Goal: Task Accomplishment & Management: Manage account settings

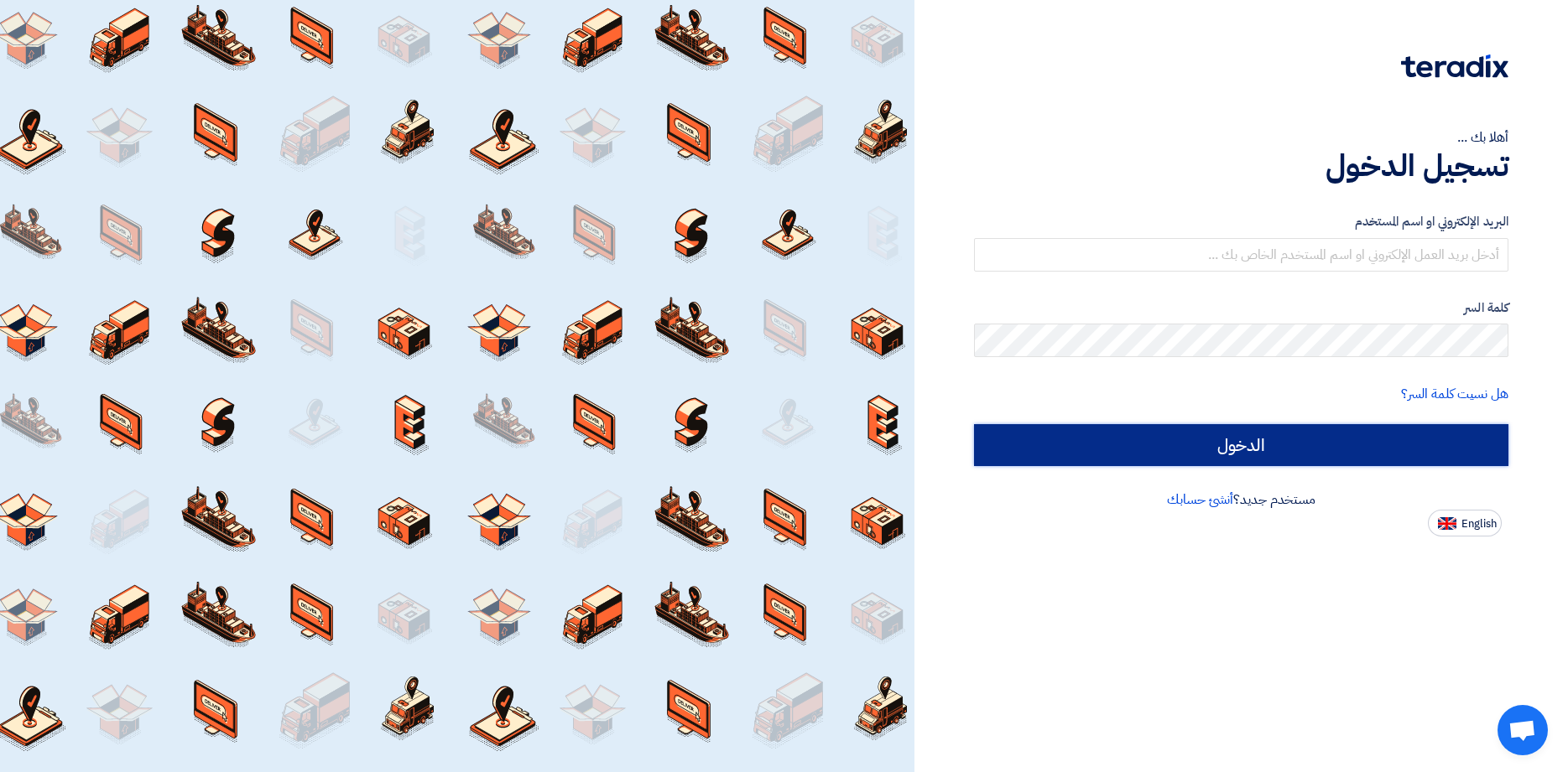
click at [1238, 449] on input "الدخول" at bounding box center [1240, 445] width 534 height 42
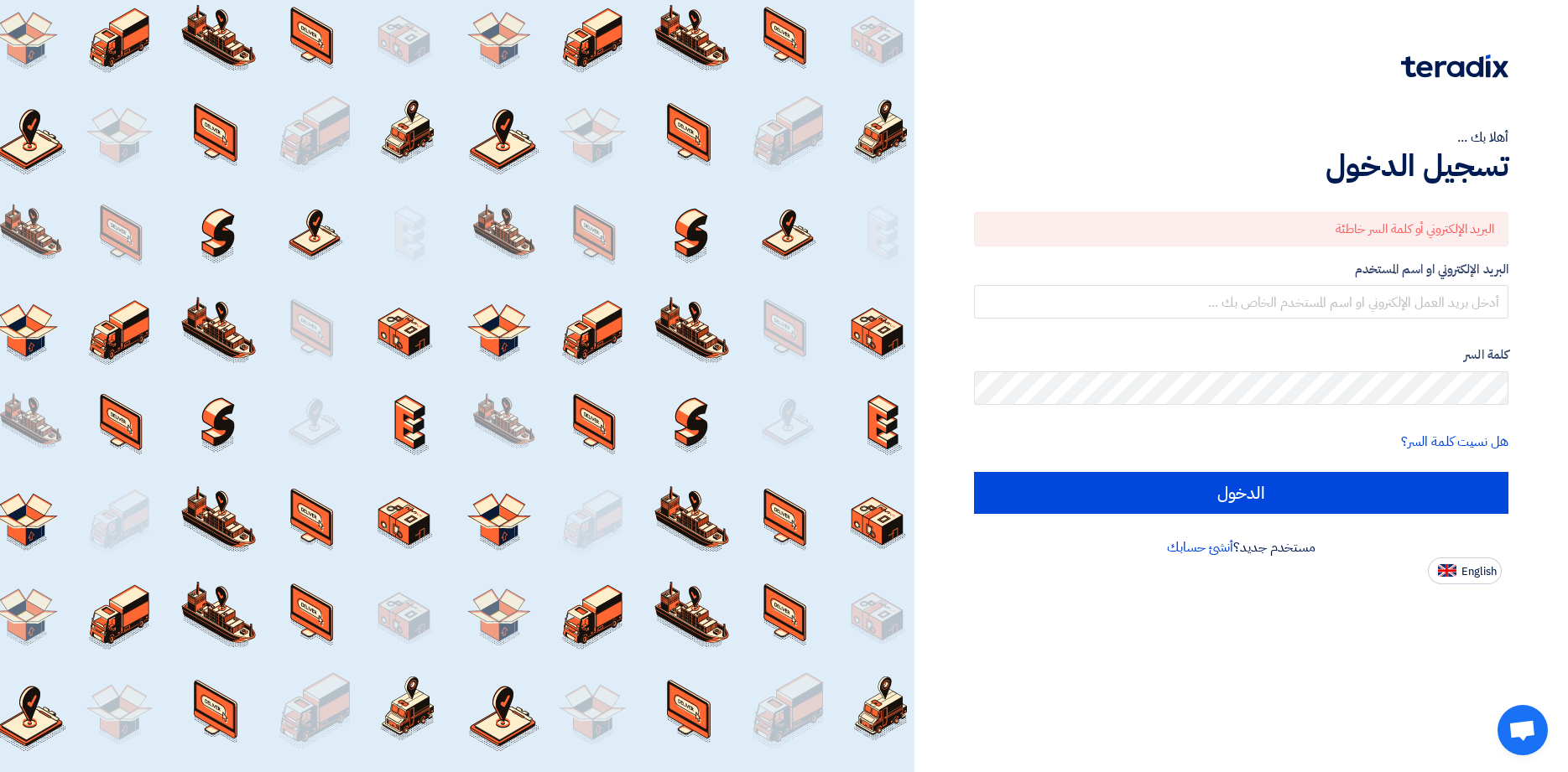
click at [1315, 232] on div "البريد الإلكتروني أو كلمة السر خاطئة" at bounding box center [1240, 229] width 534 height 34
click at [1319, 225] on div "البريد الإلكتروني أو كلمة السر خاطئة" at bounding box center [1240, 229] width 534 height 34
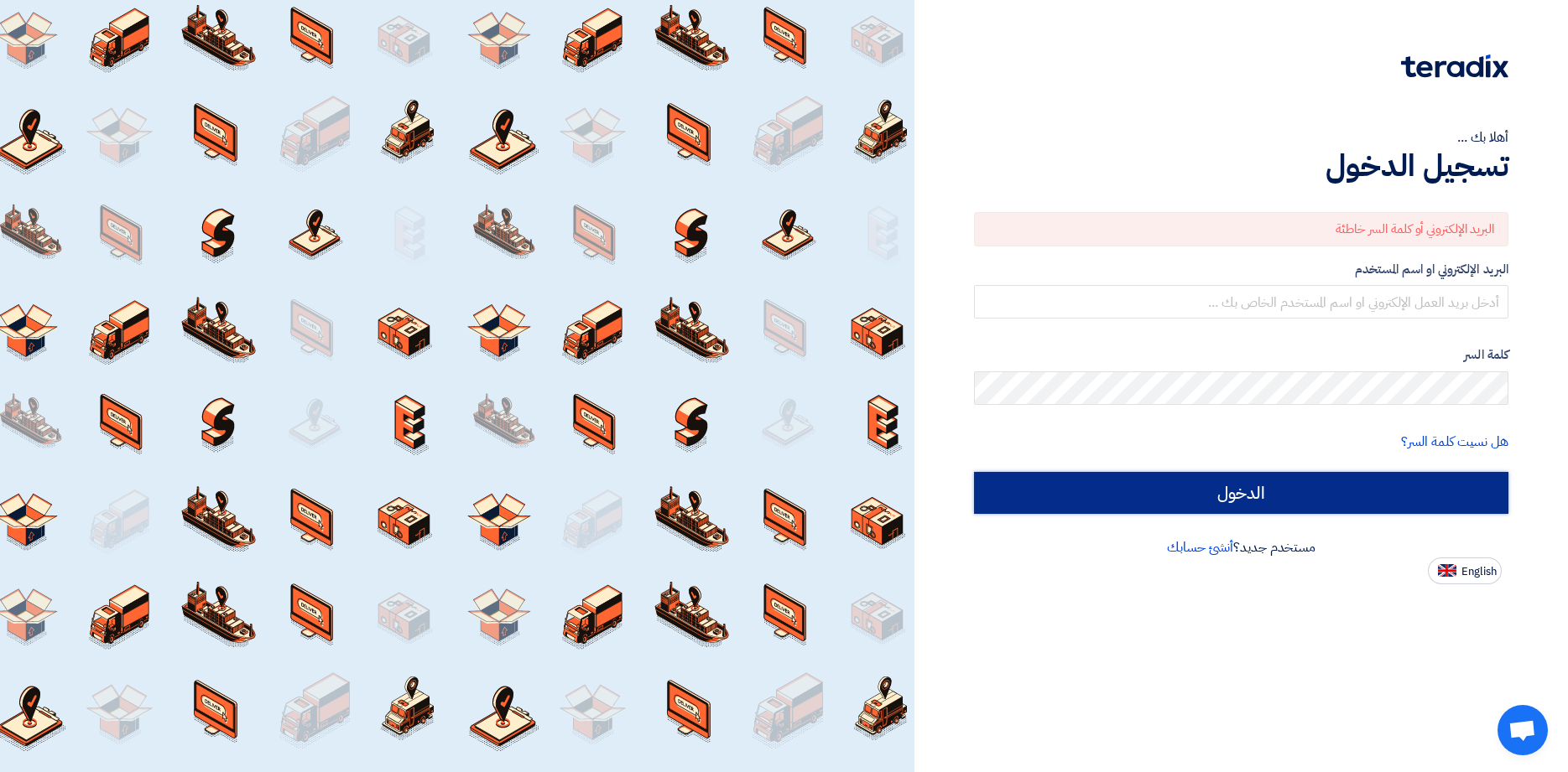
click at [1266, 485] on input "الدخول" at bounding box center [1240, 493] width 534 height 42
click at [1237, 486] on input "الدخول" at bounding box center [1240, 493] width 534 height 42
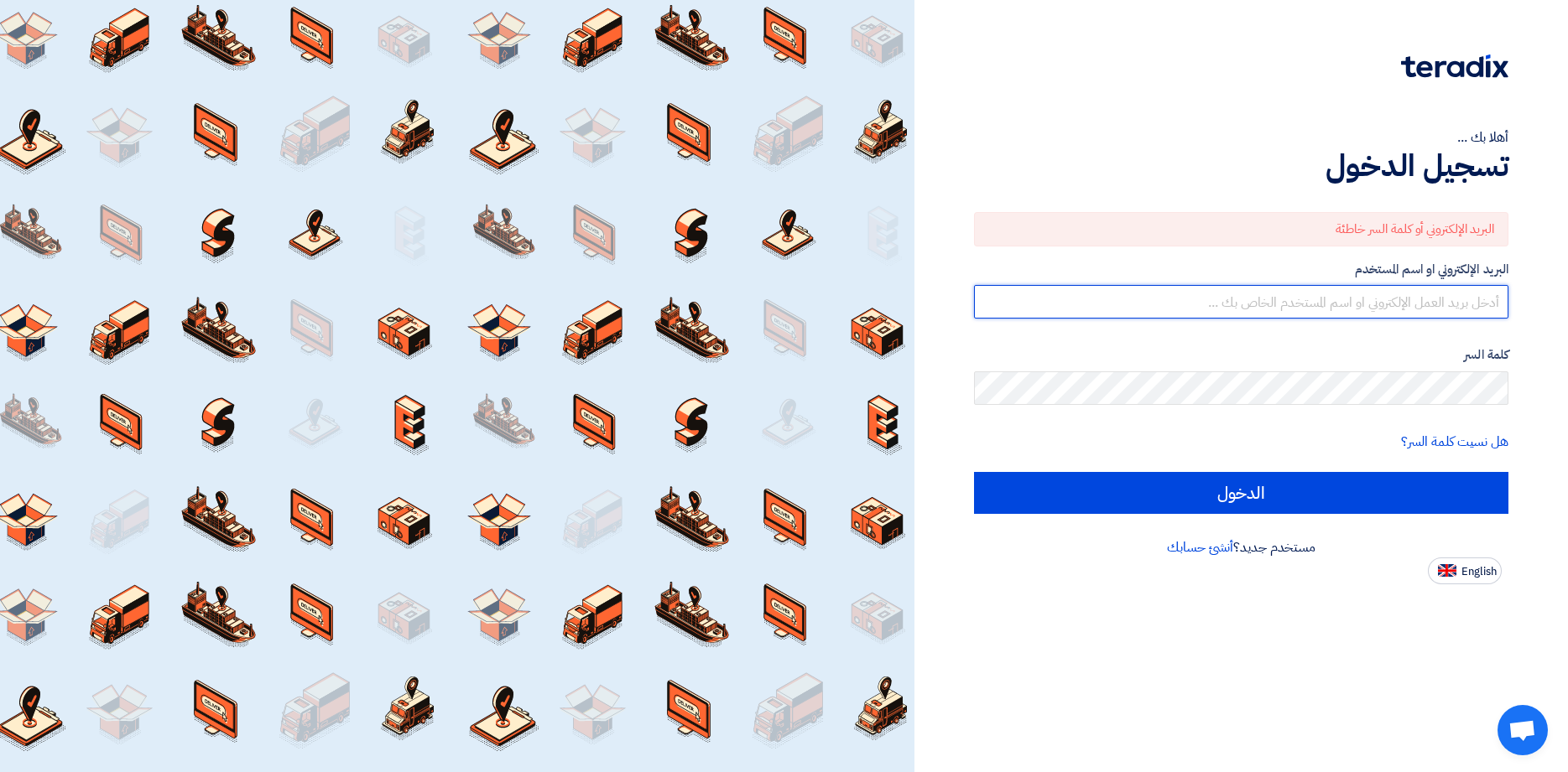
click at [1437, 305] on input "text" at bounding box center [1240, 302] width 534 height 33
click at [1412, 314] on input "text" at bounding box center [1240, 302] width 534 height 33
click at [1401, 296] on input "text" at bounding box center [1240, 302] width 534 height 33
click at [1484, 298] on input "inf" at bounding box center [1240, 302] width 534 height 33
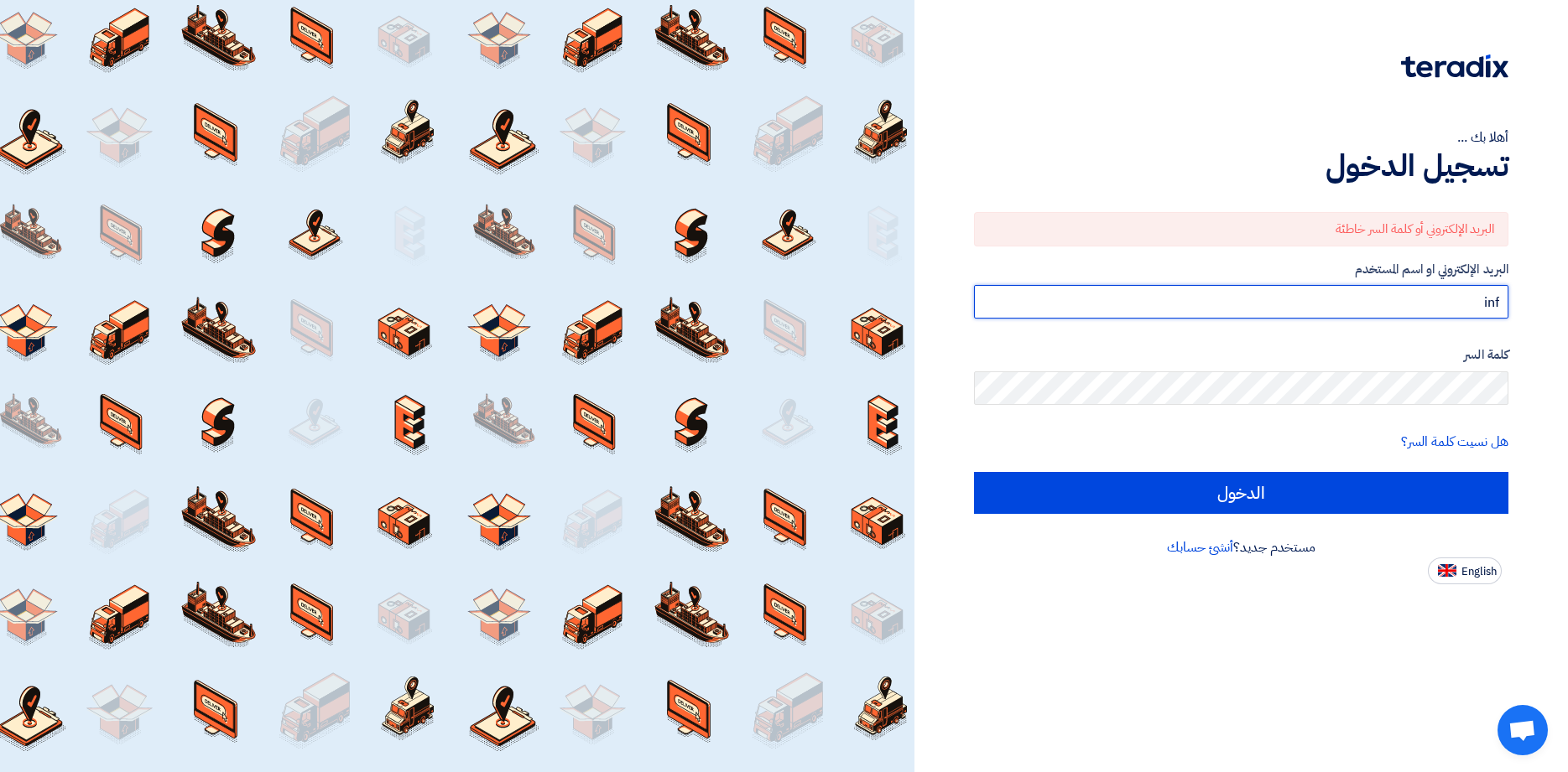
paste input "o@[DOMAIN_NAME]"
type input "[EMAIL_ADDRESS][DOMAIN_NAME]"
click at [974, 472] on input "الدخول" at bounding box center [1240, 493] width 534 height 42
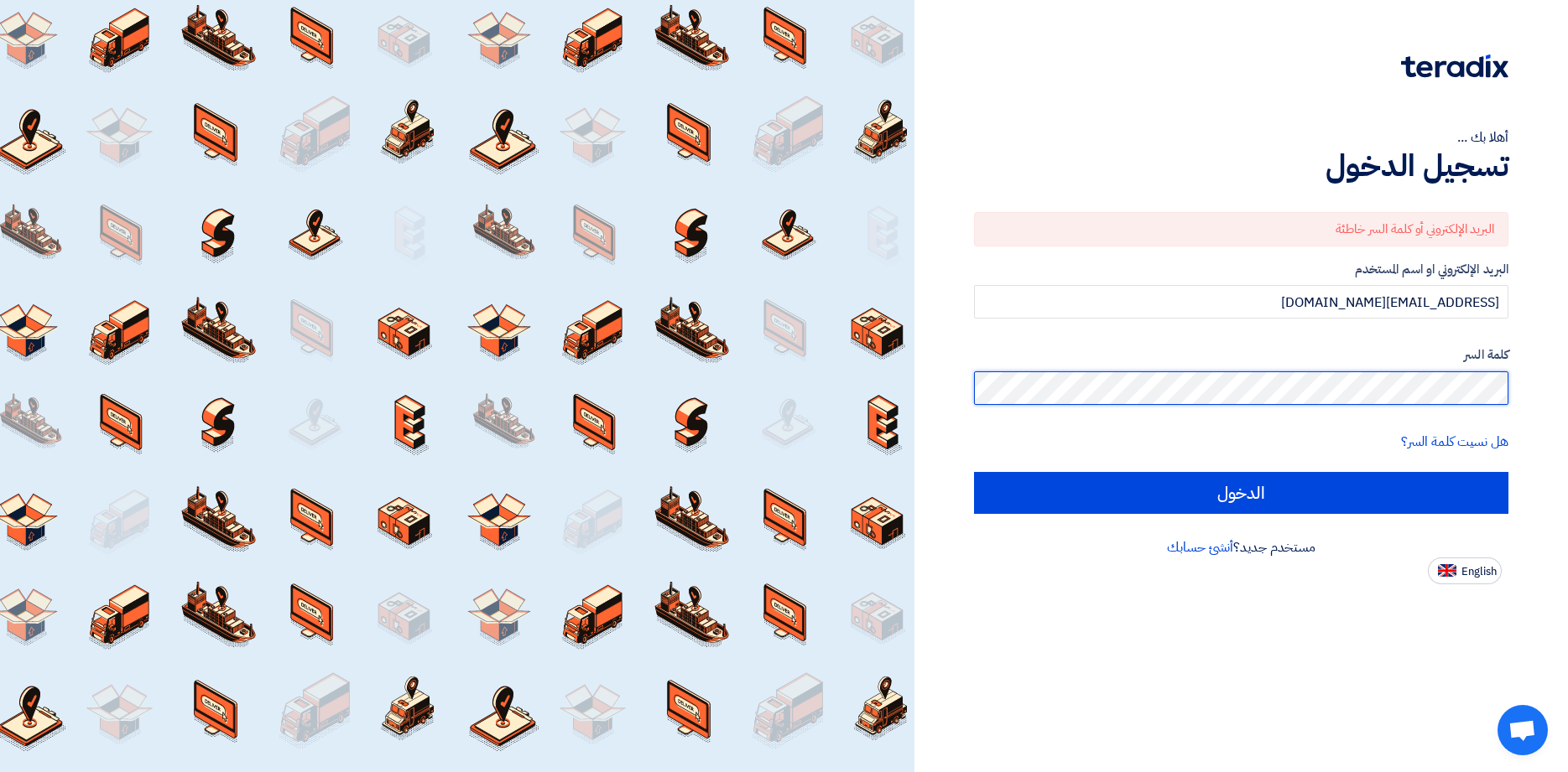
click at [974, 472] on input "الدخول" at bounding box center [1240, 493] width 534 height 42
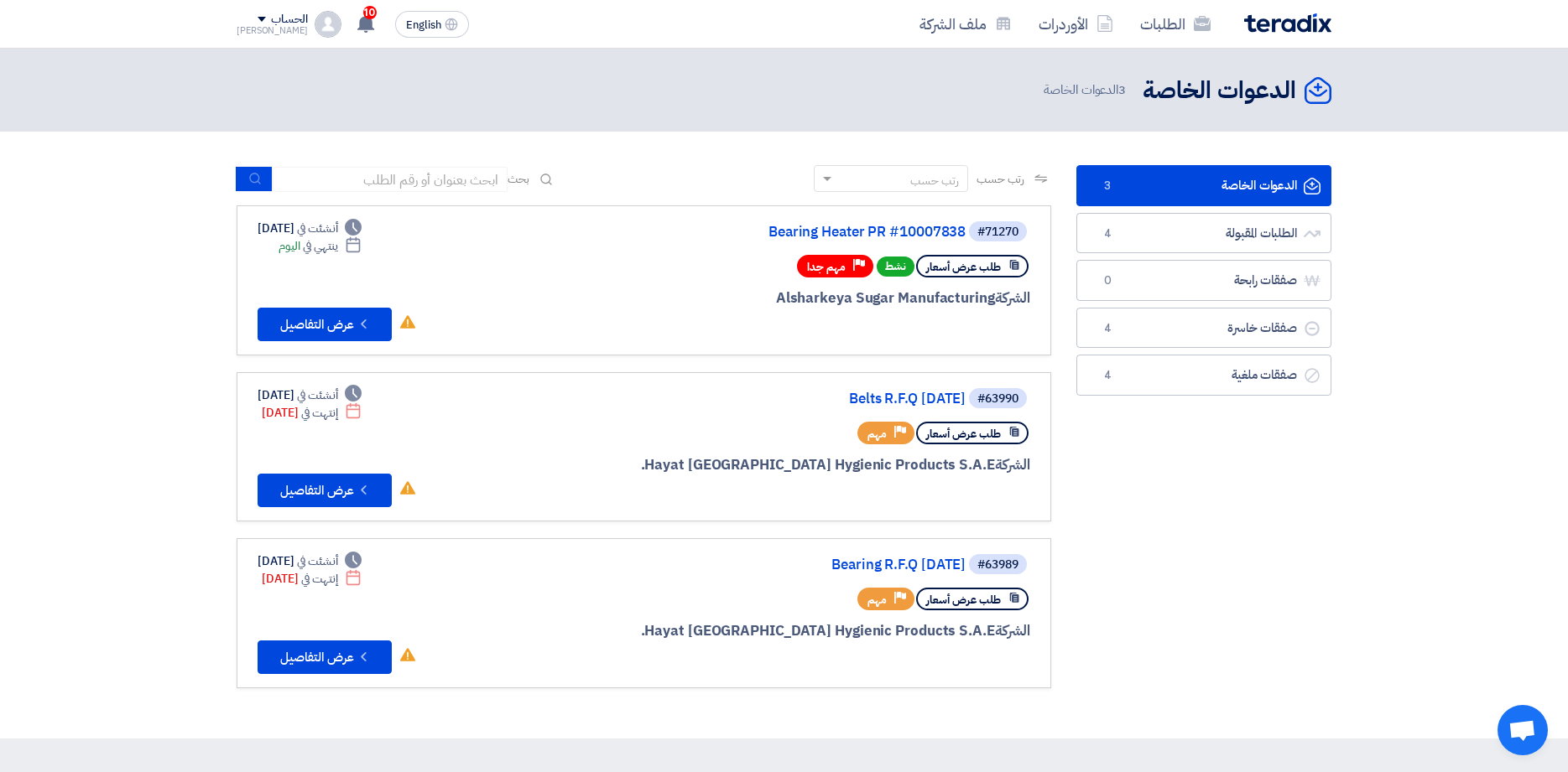
click at [697, 94] on div "الدعوات الخاصة الدعوات الخاصة 3 الدعوات الخاصة" at bounding box center [783, 89] width 1095 height 32
click at [322, 320] on button "Check details عرض التفاصيل" at bounding box center [325, 325] width 134 height 33
click at [333, 317] on button "Check details عرض التفاصيل" at bounding box center [325, 325] width 134 height 33
click at [339, 318] on button "Check details عرض التفاصيل" at bounding box center [325, 325] width 134 height 33
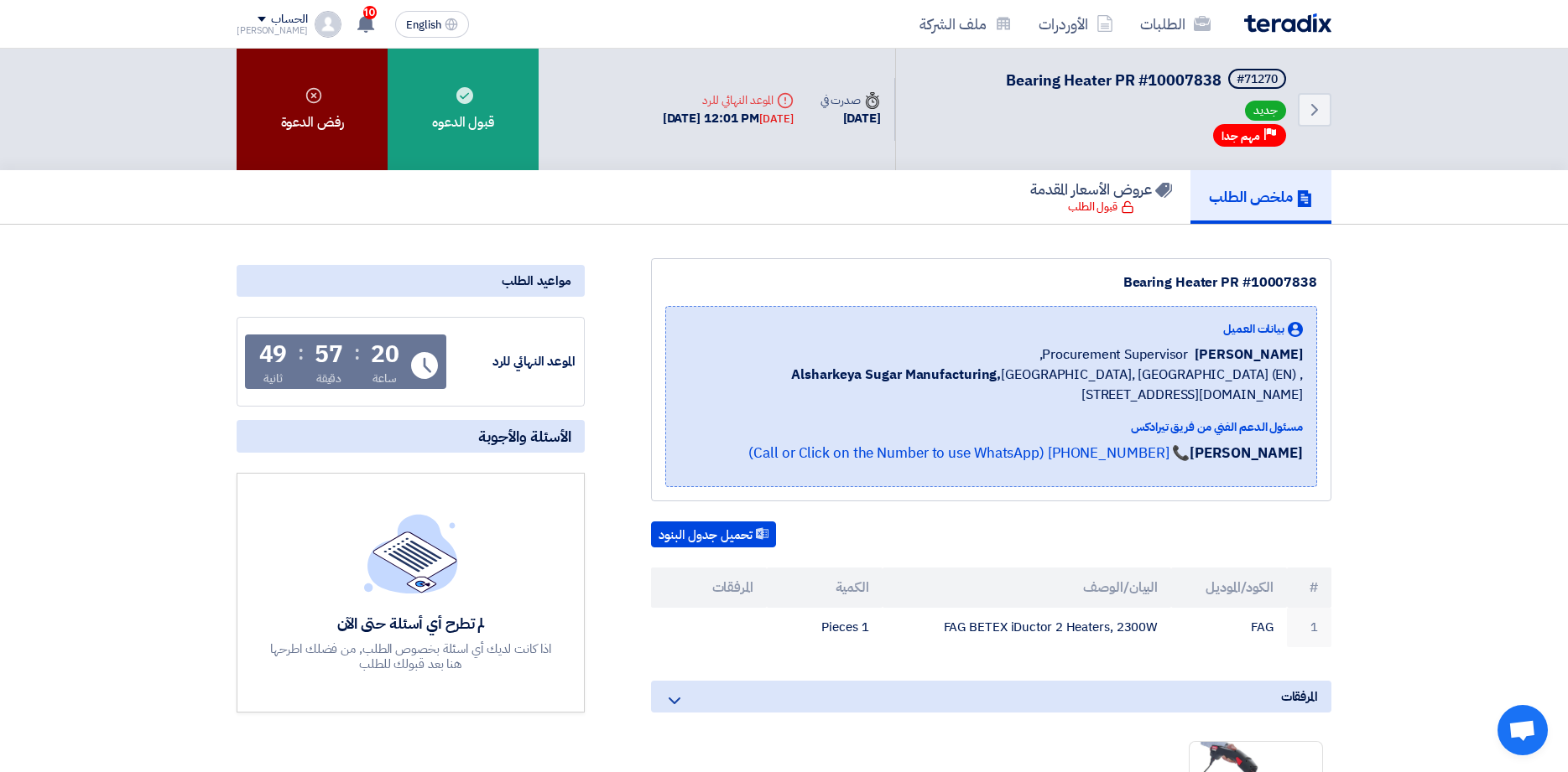
click at [320, 126] on div "رفض الدعوة" at bounding box center [311, 109] width 151 height 122
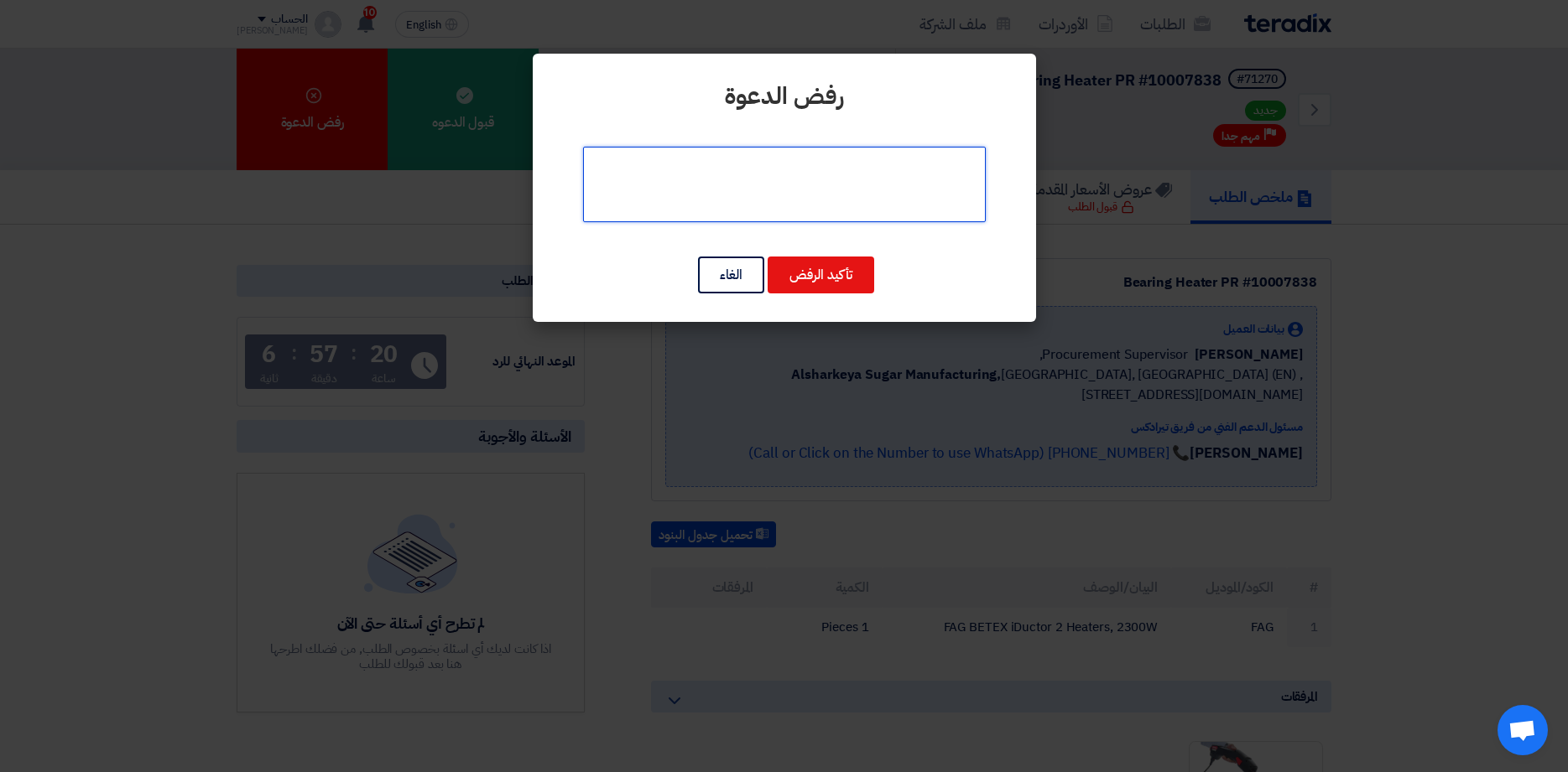
click at [806, 174] on textarea at bounding box center [784, 184] width 402 height 76
click at [836, 167] on textarea at bounding box center [784, 184] width 402 height 76
type textarea "عدم توافر الطراز لدى موكلينا"
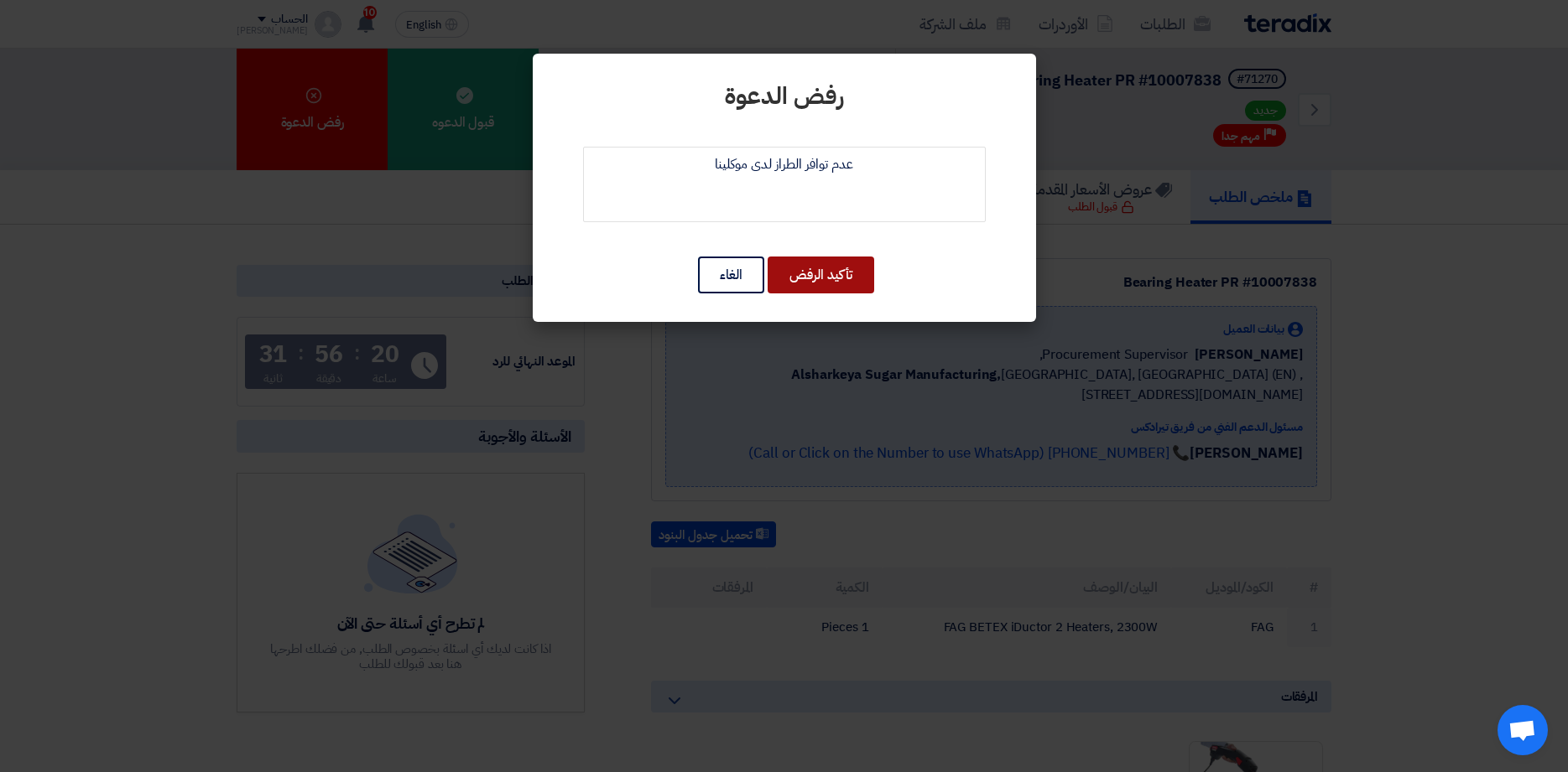
click at [848, 273] on button "تأكيد الرفض" at bounding box center [820, 275] width 106 height 37
